Goal: Transaction & Acquisition: Download file/media

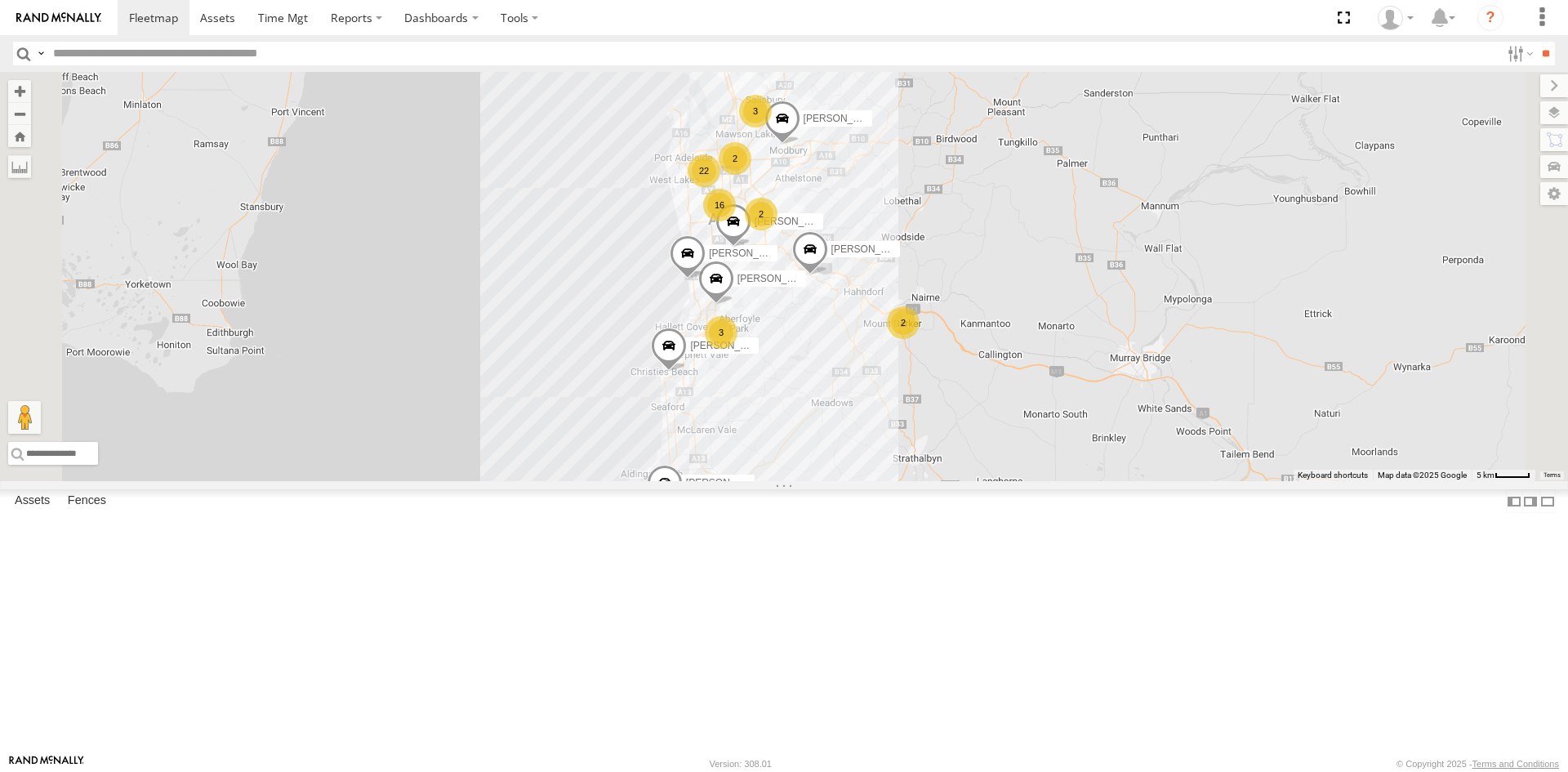
scroll to position [82, 0]
click at [0, 0] on div "SB25LM - (6P HINO) R6 All Assets Salisbury Hwy Salisbury Downs -34.77918 138.62…" at bounding box center [0, 0] width 0 height 0
click at [0, 0] on div "S678CGD - Fridge It Sprinter" at bounding box center [0, 0] width 0 height 0
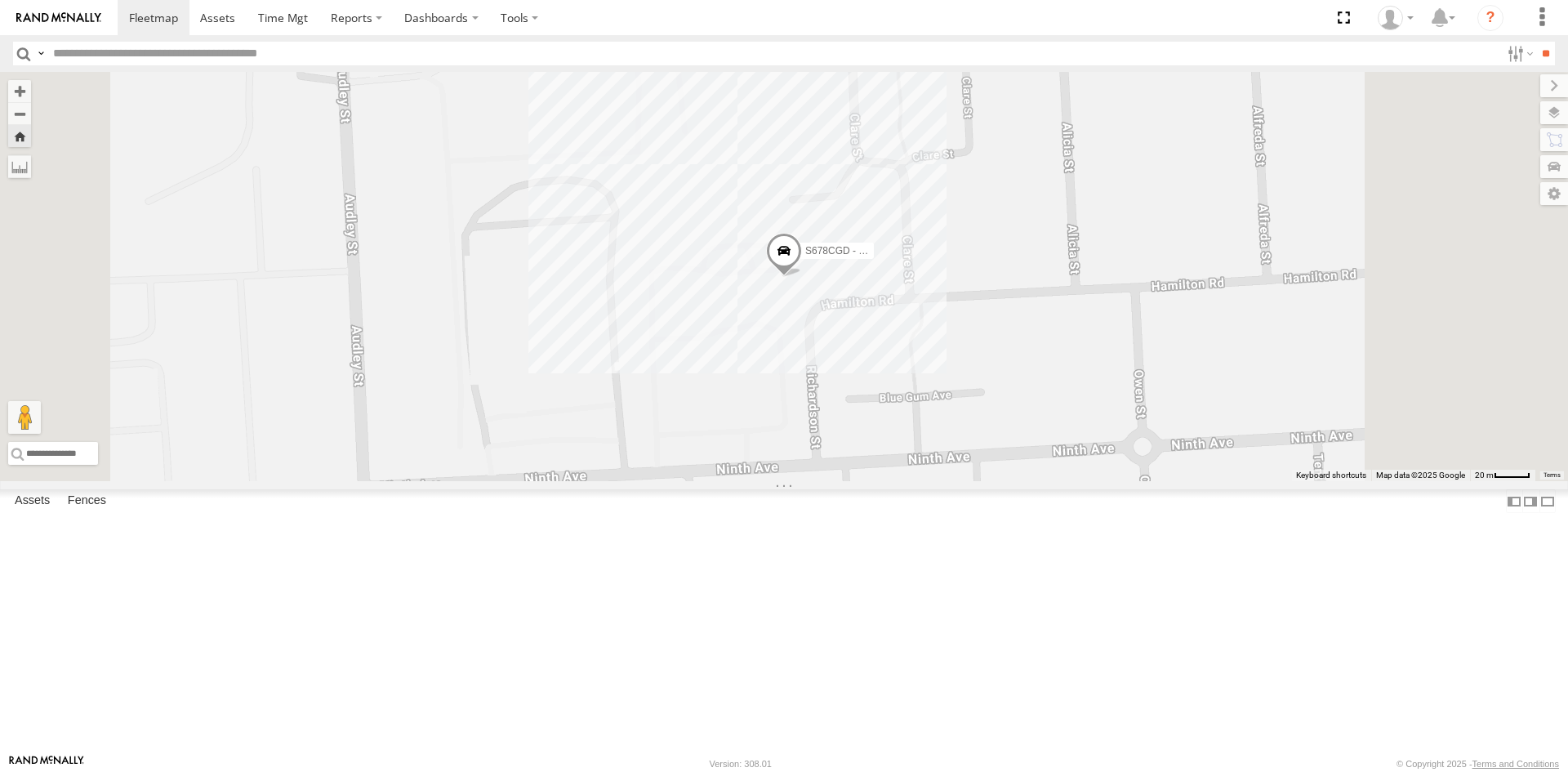
click at [0, 0] on div "Video" at bounding box center [0, 0] width 0 height 0
click at [0, 0] on link at bounding box center [0, 0] width 0 height 0
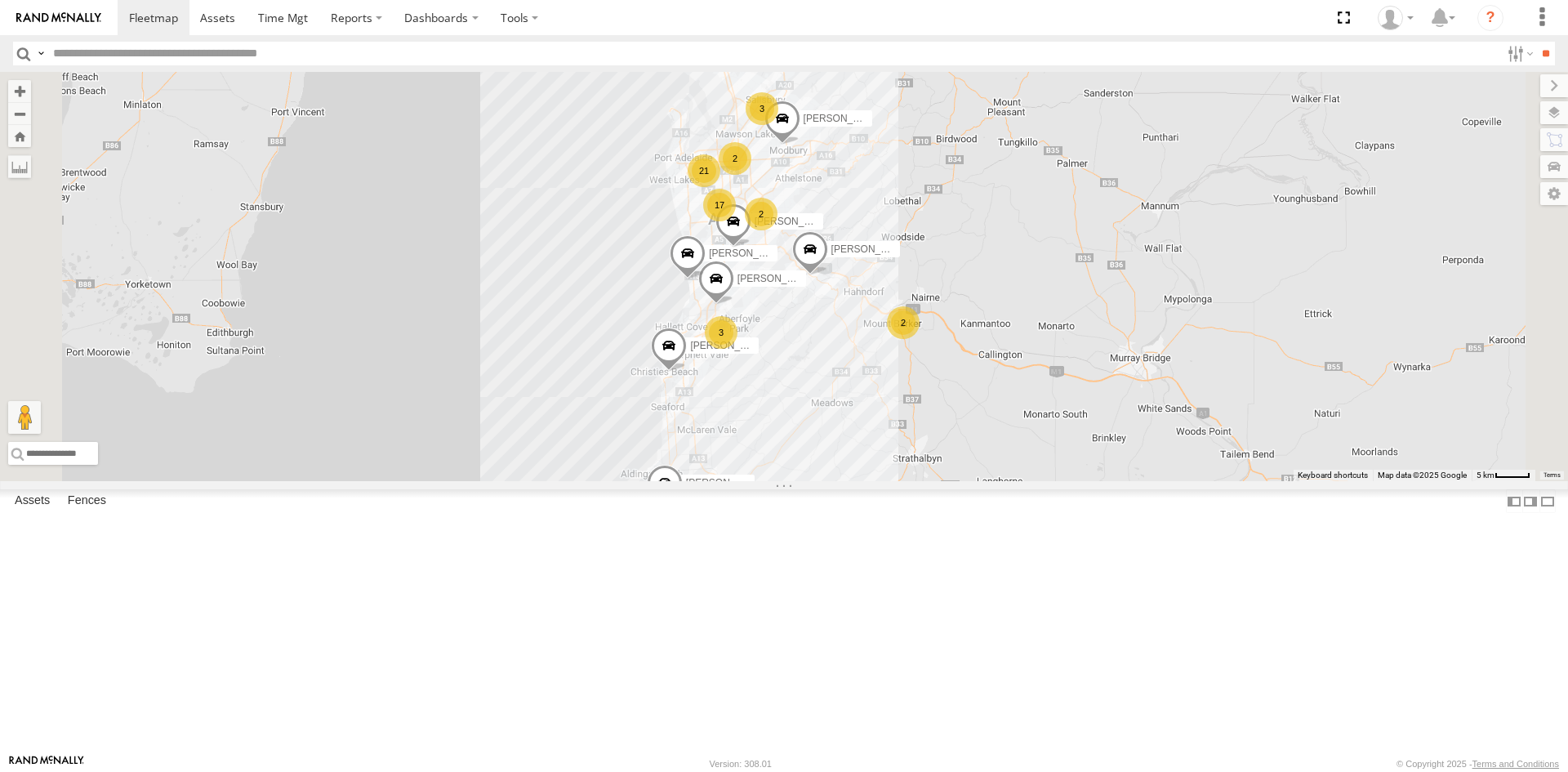
scroll to position [163, 0]
click at [0, 0] on div "S678CGD - Fridge It Sprinter" at bounding box center [0, 0] width 0 height 0
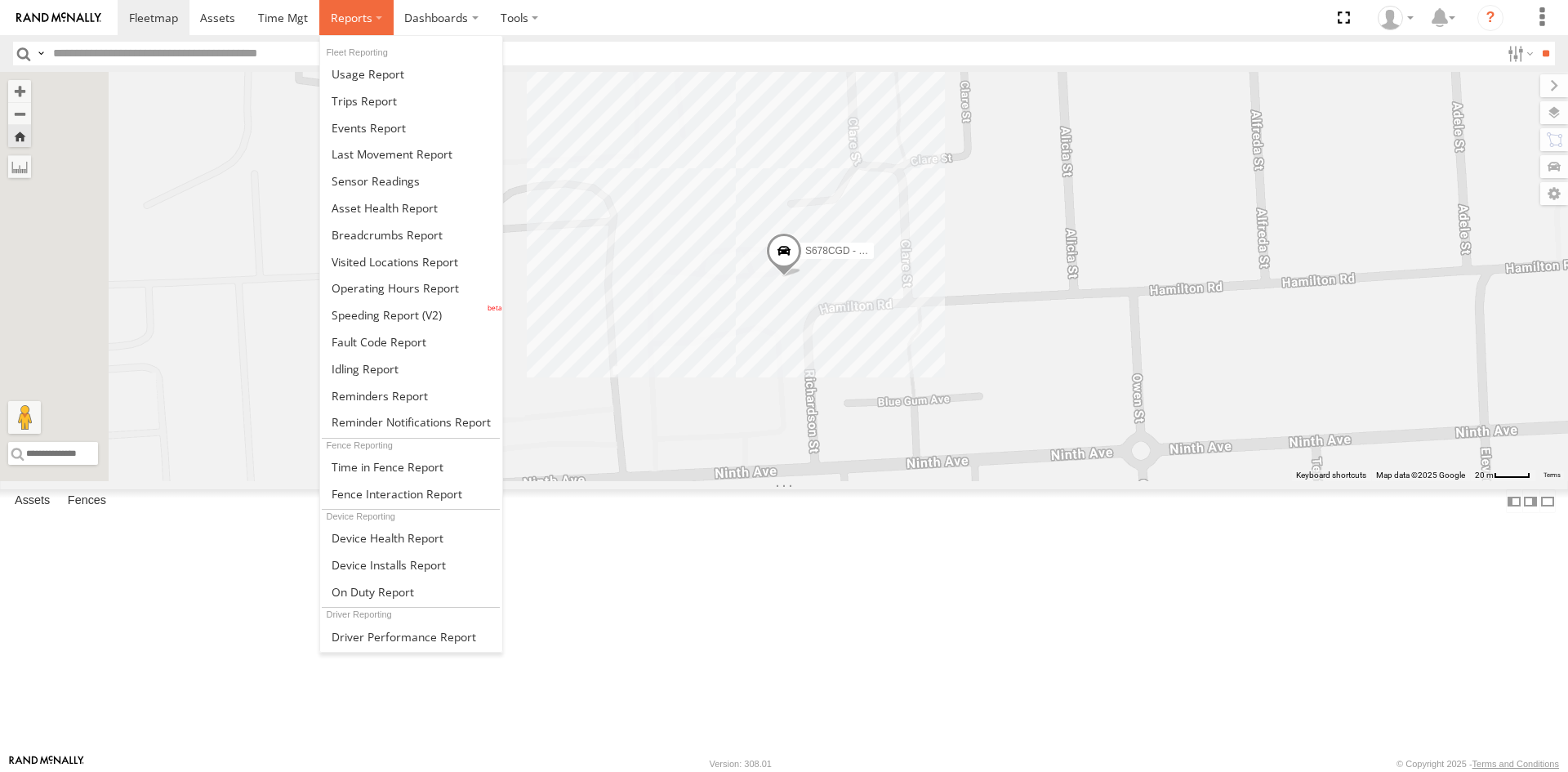
click at [350, 27] on label at bounding box center [356, 17] width 75 height 36
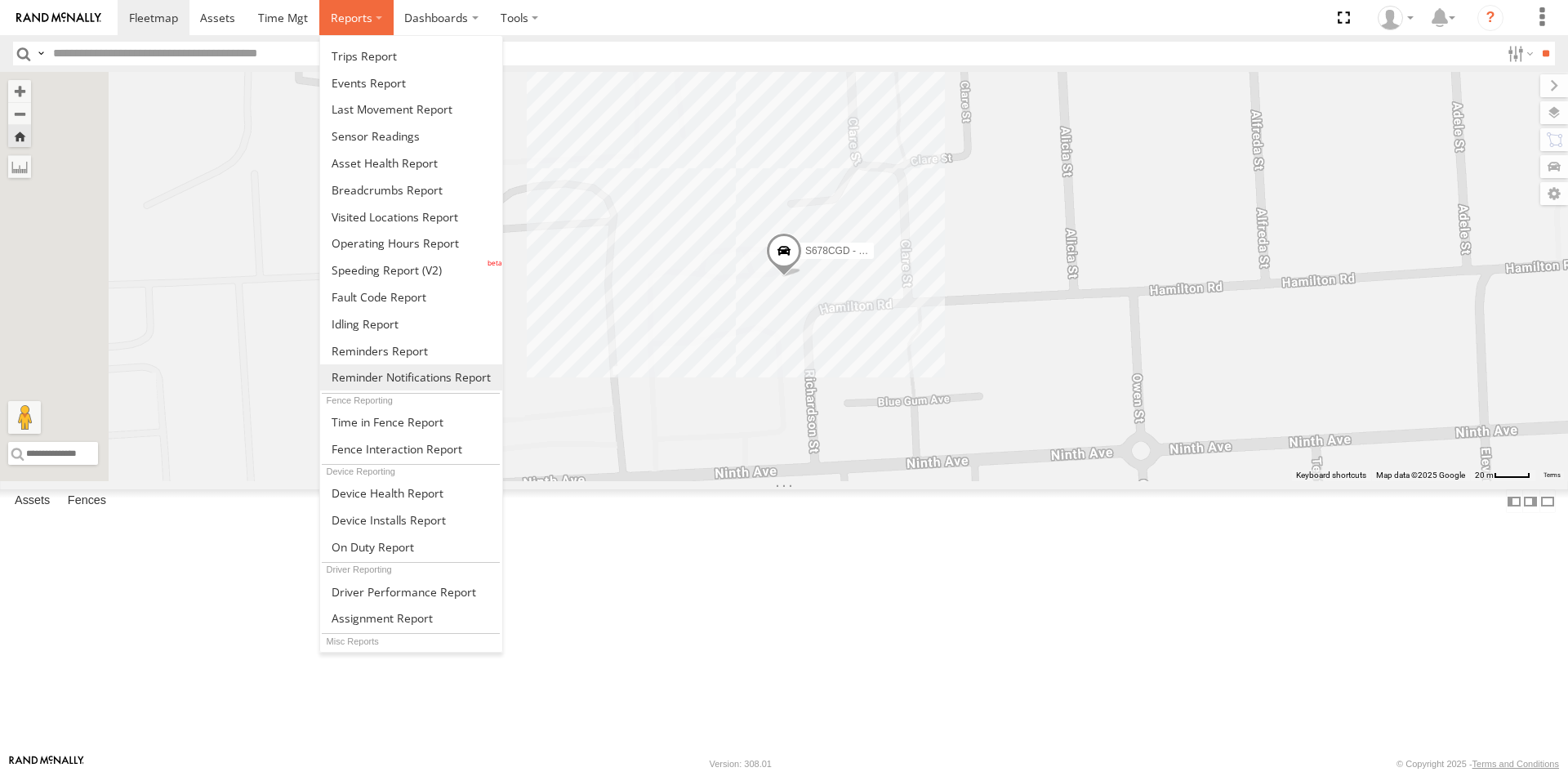
scroll to position [68, 0]
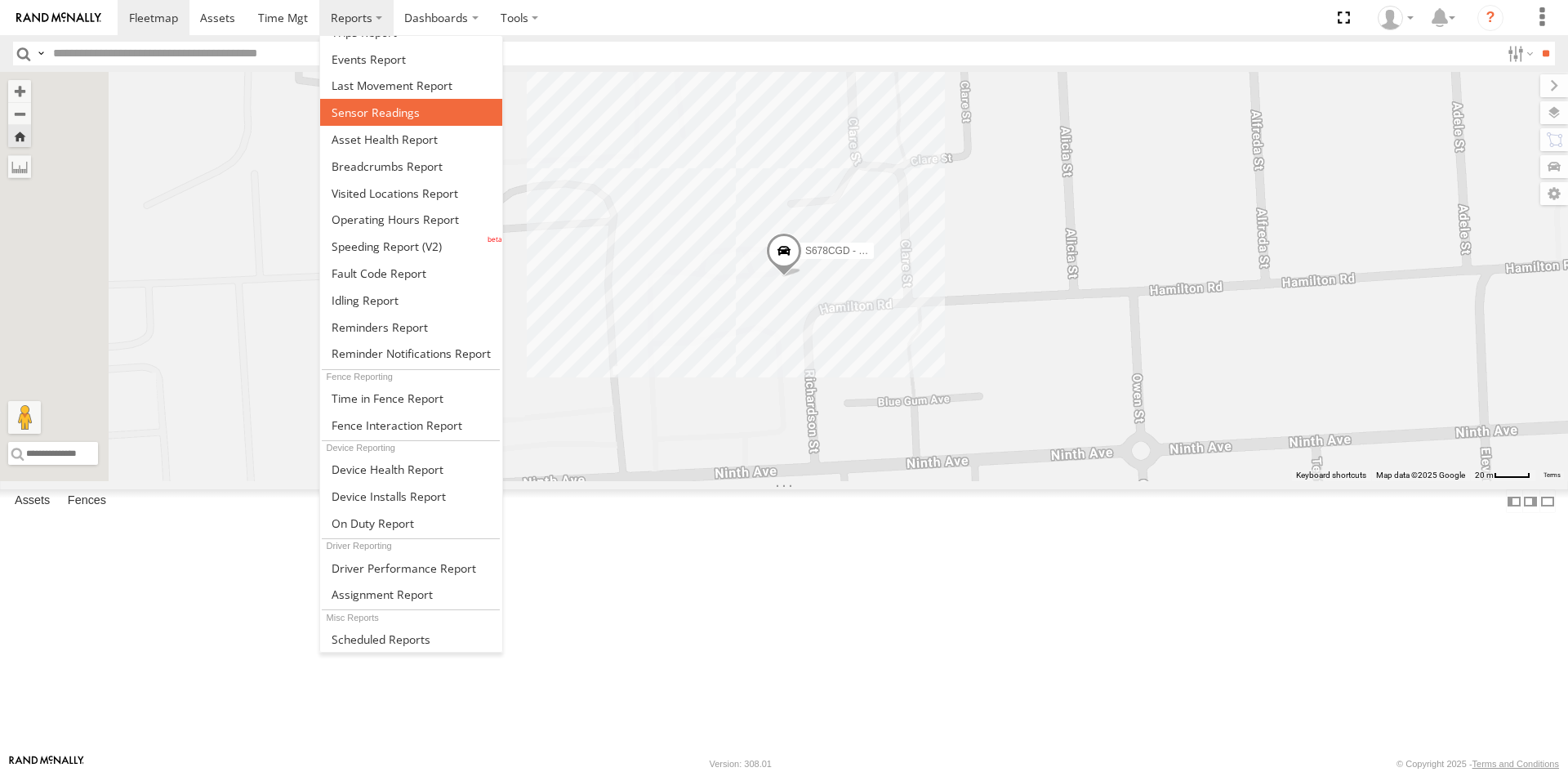
click at [388, 113] on span at bounding box center [376, 112] width 88 height 15
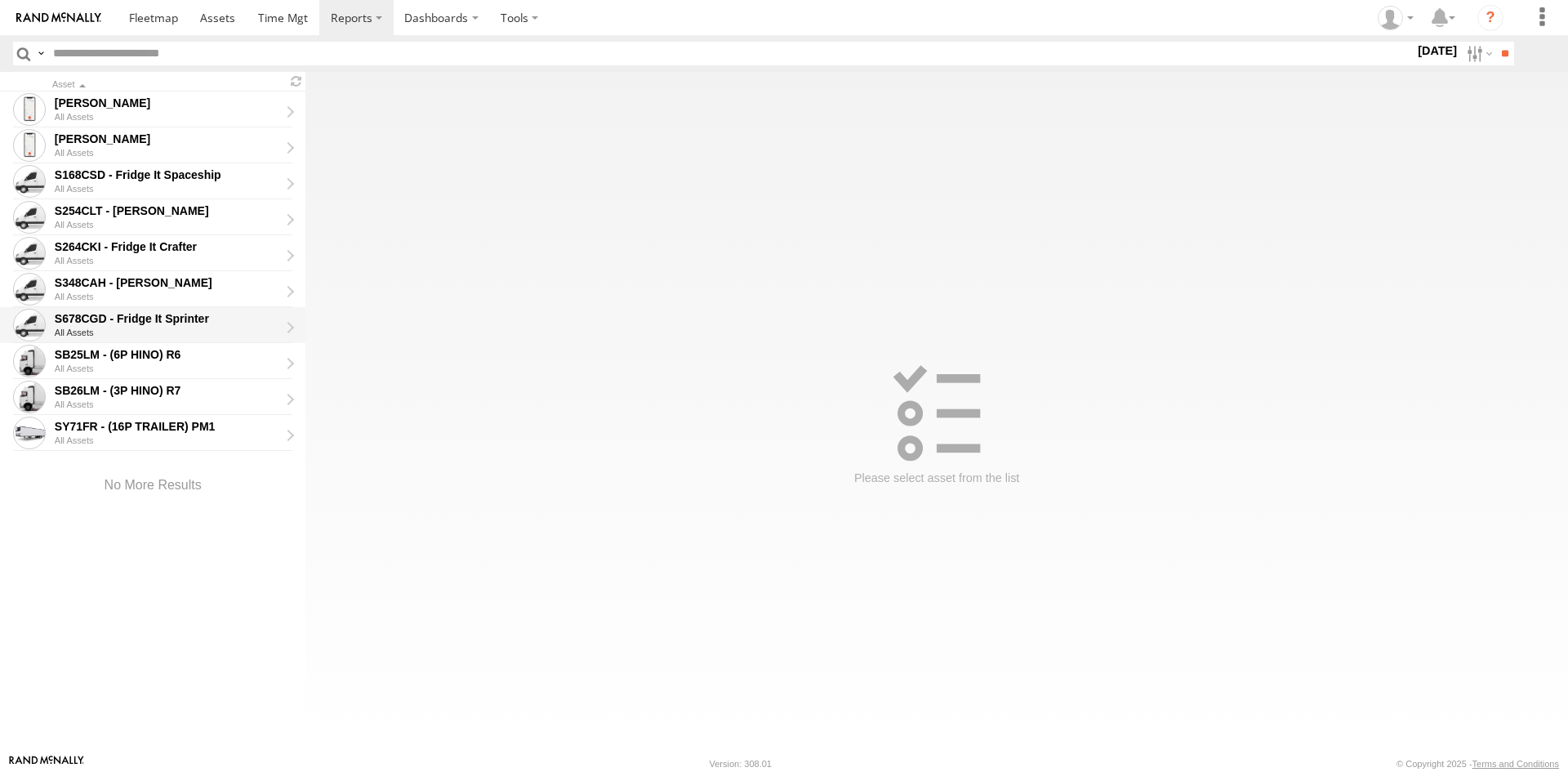
click at [143, 324] on div "S678CGD - Fridge It Sprinter" at bounding box center [167, 318] width 224 height 15
type input "**********"
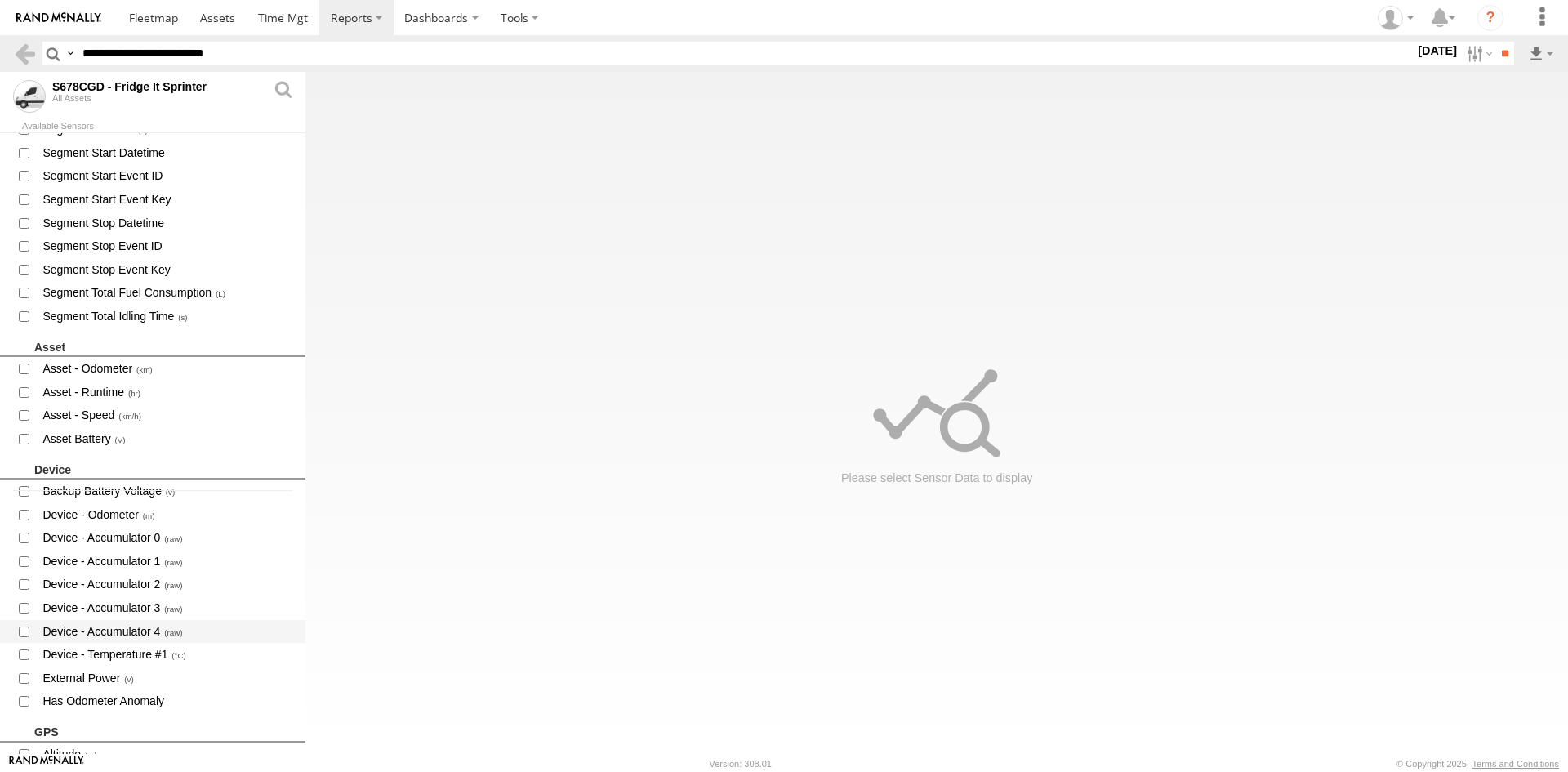
scroll to position [408, 0]
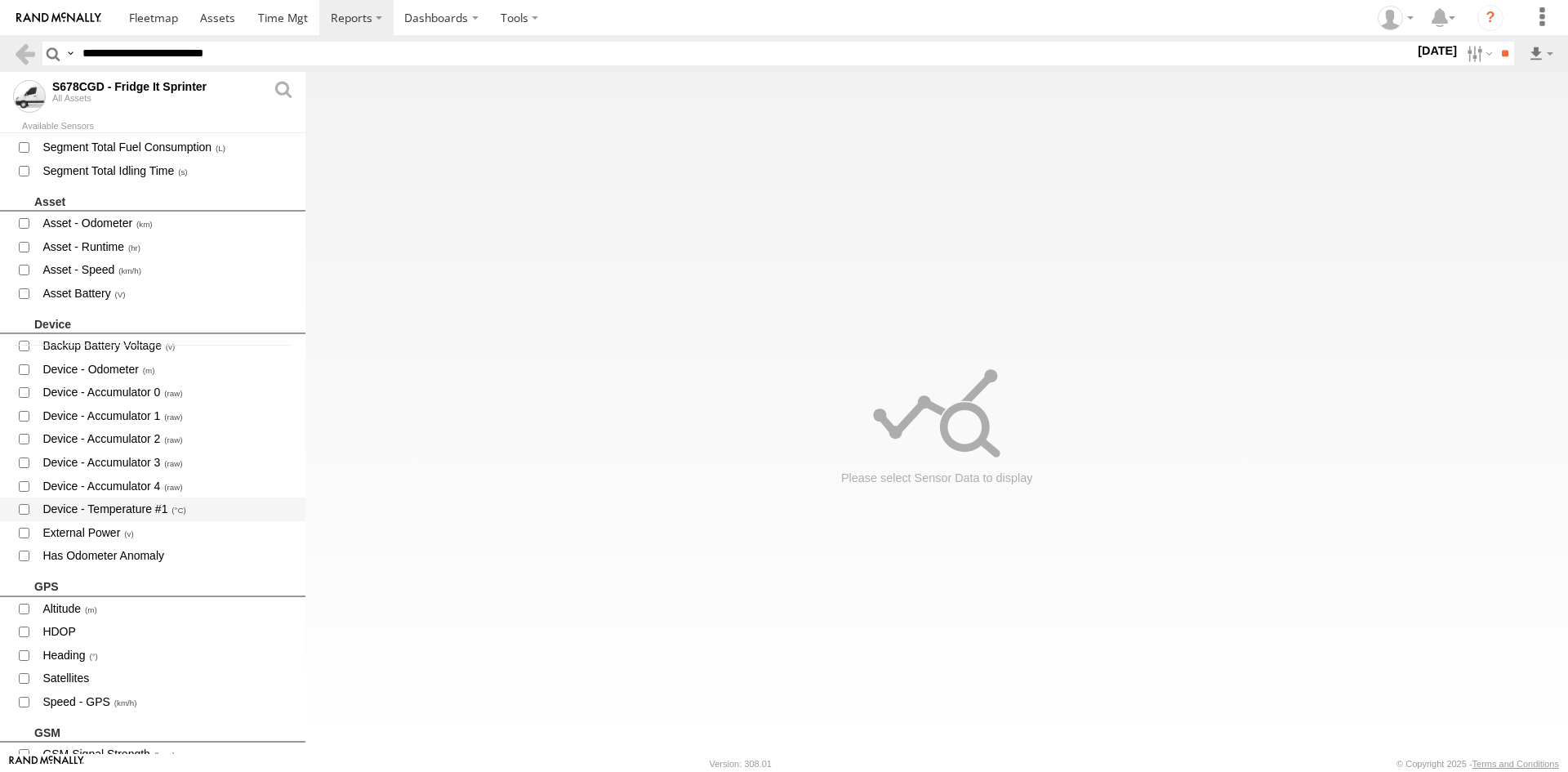
click at [129, 506] on span "Device - Temperature #1" at bounding box center [167, 509] width 253 height 20
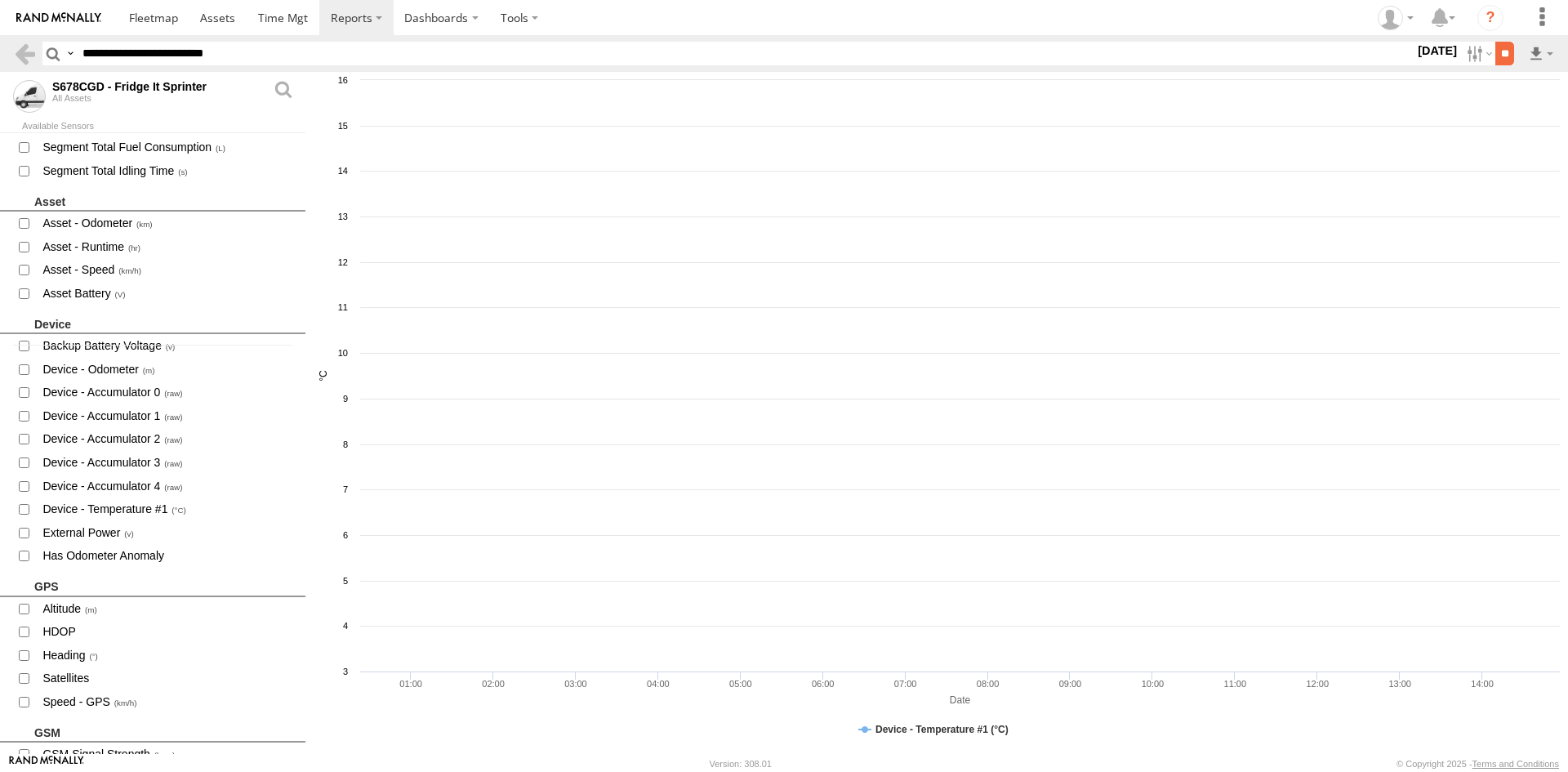
click at [1495, 57] on input "**" at bounding box center [1504, 54] width 19 height 24
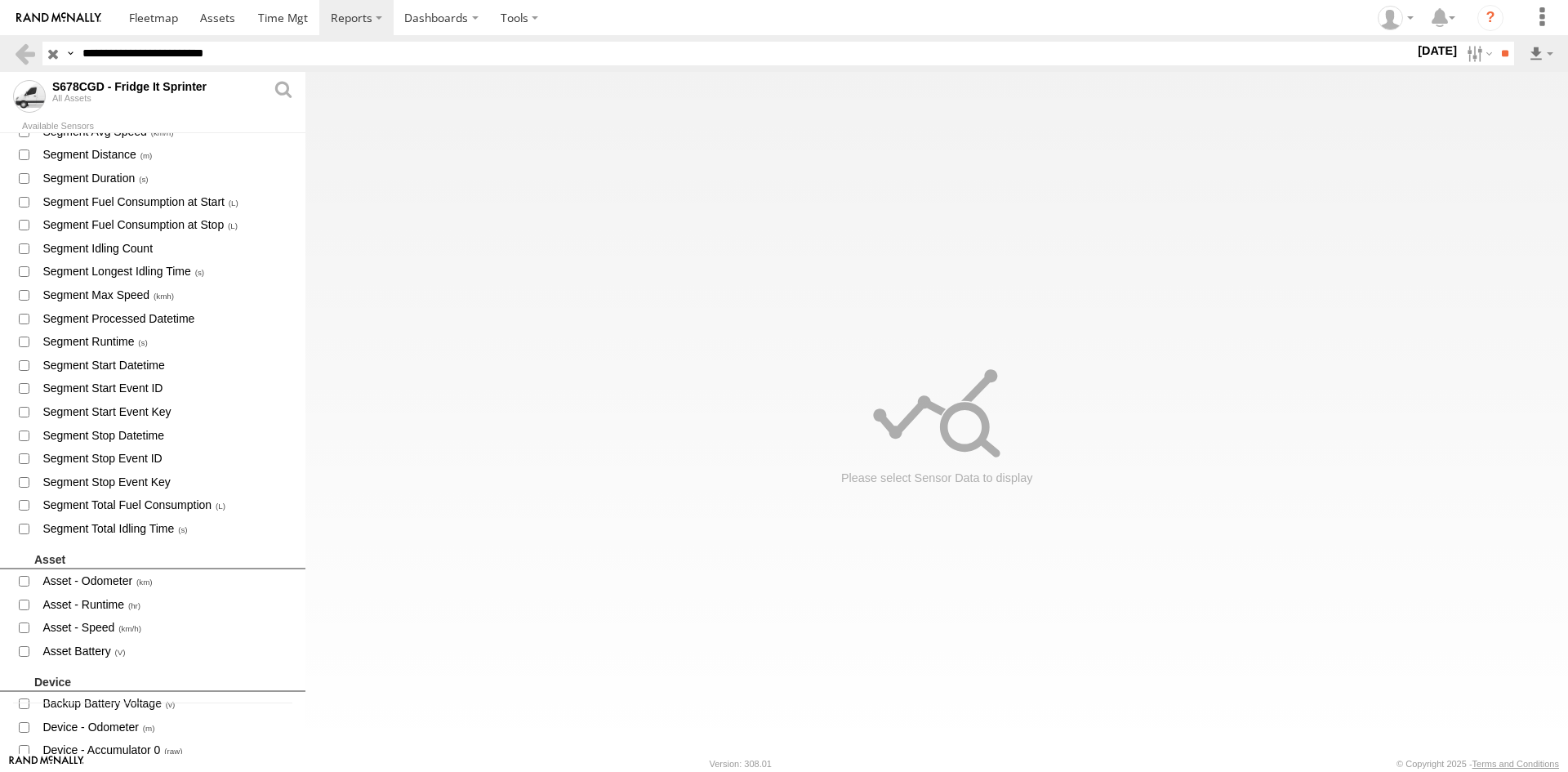
scroll to position [490, 0]
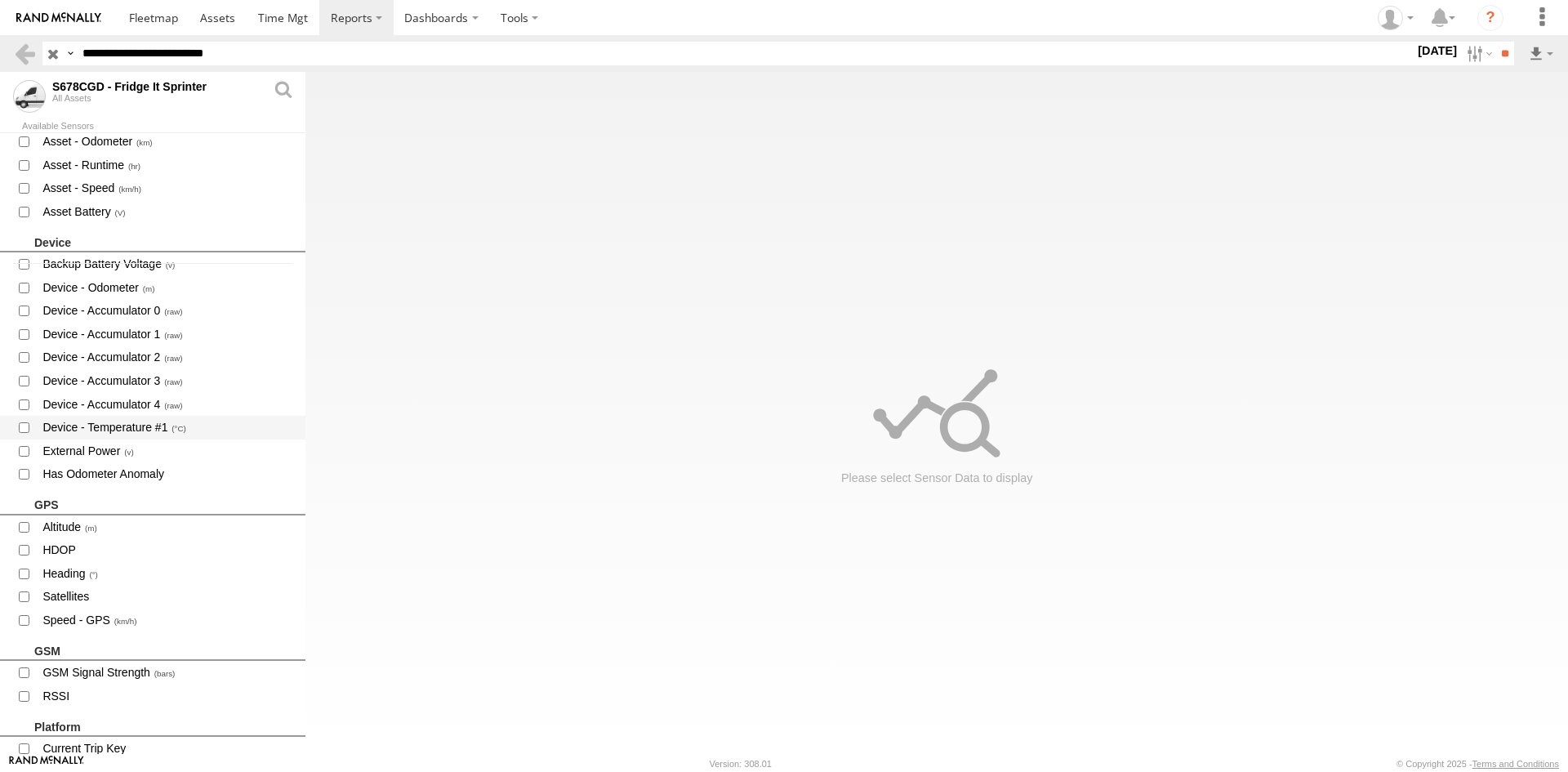
click at [126, 419] on span "Device - Temperature #1" at bounding box center [167, 427] width 253 height 20
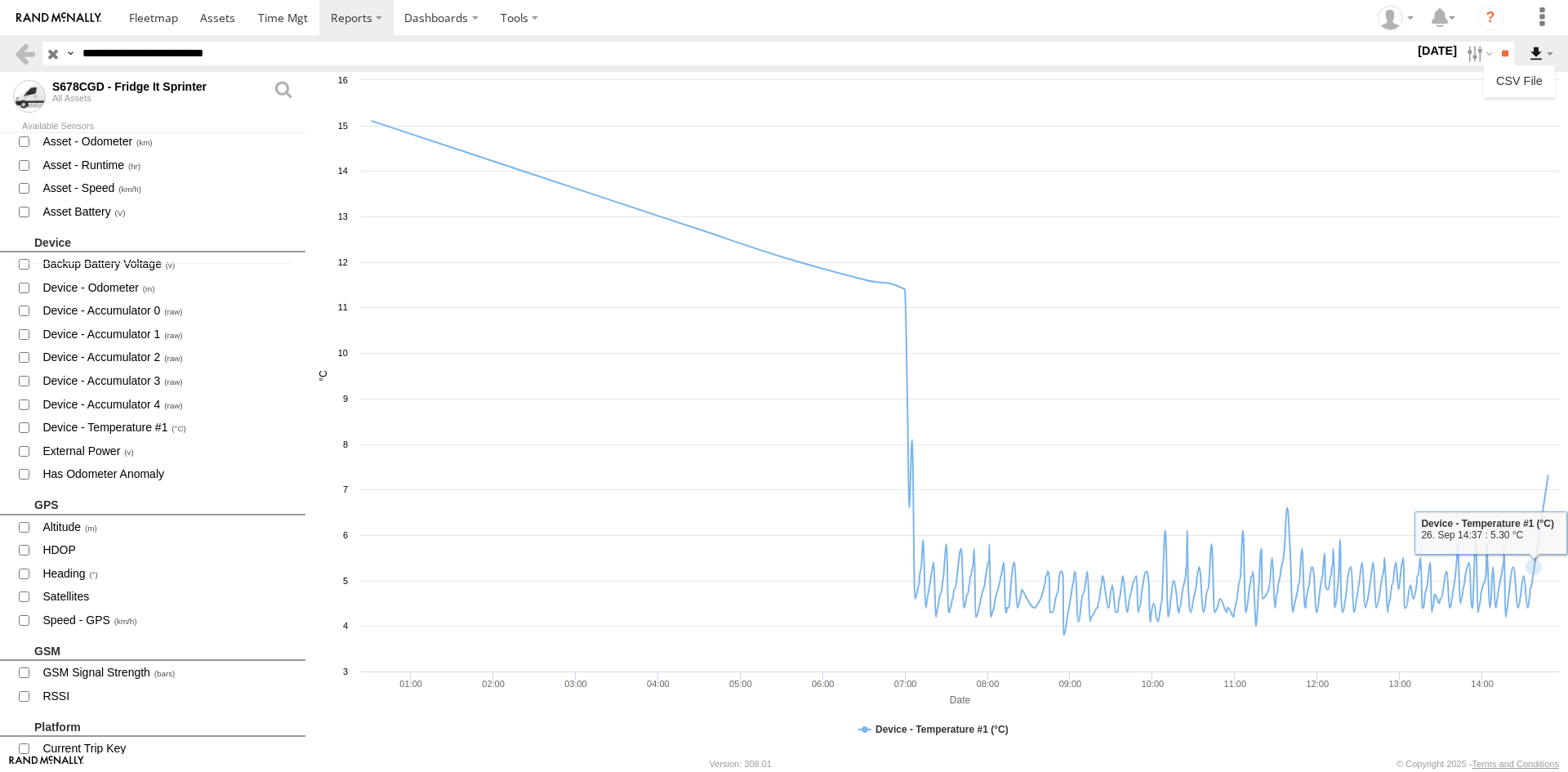
click at [1538, 51] on label at bounding box center [1541, 54] width 27 height 24
click at [1506, 89] on link "CSV File" at bounding box center [1520, 80] width 58 height 25
